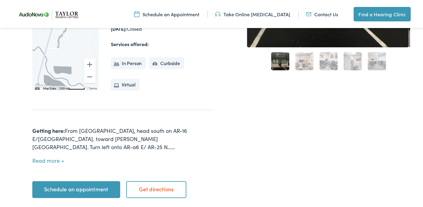
scroll to position [211, 0]
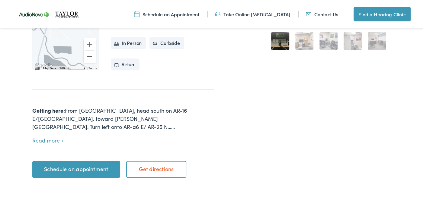
click at [54, 137] on button "Read more" at bounding box center [48, 140] width 32 height 6
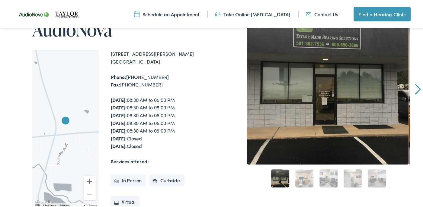
scroll to position [91, 0]
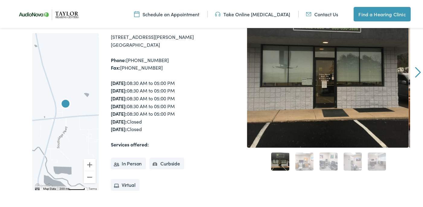
click at [306, 162] on link "2" at bounding box center [304, 161] width 18 height 18
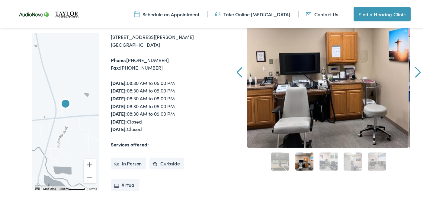
click at [319, 164] on link "3" at bounding box center [328, 161] width 18 height 18
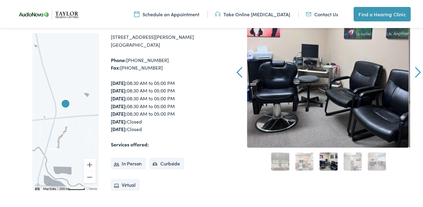
click at [354, 166] on link "4" at bounding box center [352, 161] width 18 height 18
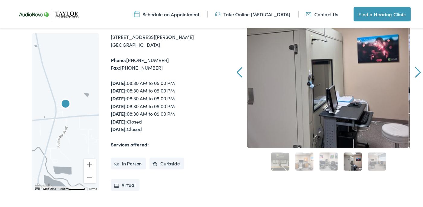
click at [372, 167] on link "5" at bounding box center [376, 161] width 18 height 18
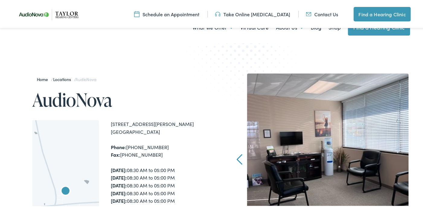
scroll to position [0, 0]
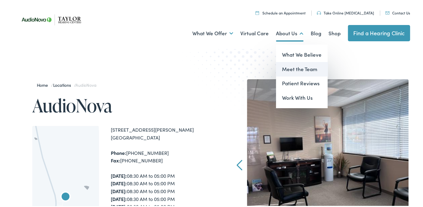
click at [288, 68] on link "Meet the Team" at bounding box center [302, 68] width 52 height 14
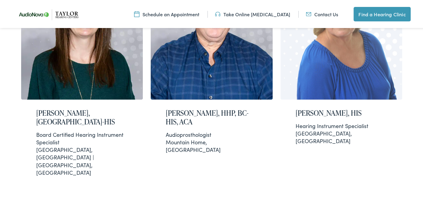
scroll to position [1116, 0]
